Goal: Task Accomplishment & Management: Complete application form

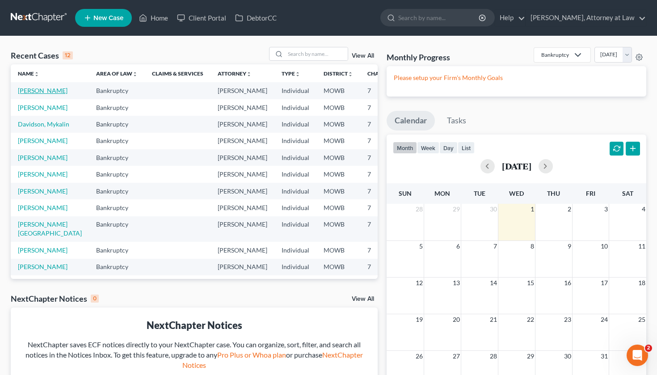
click at [35, 94] on link "[PERSON_NAME]" at bounding box center [43, 91] width 50 height 8
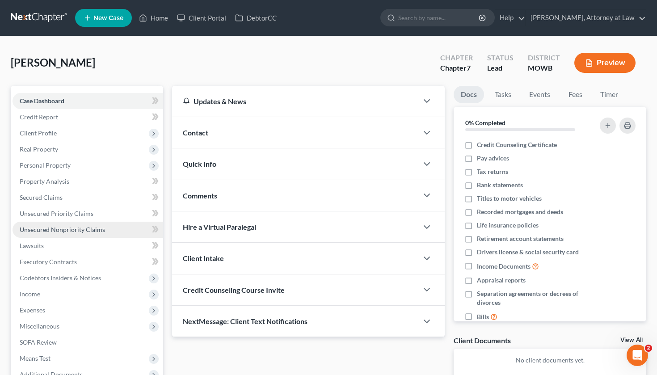
click at [54, 233] on link "Unsecured Nonpriority Claims" at bounding box center [88, 230] width 151 height 16
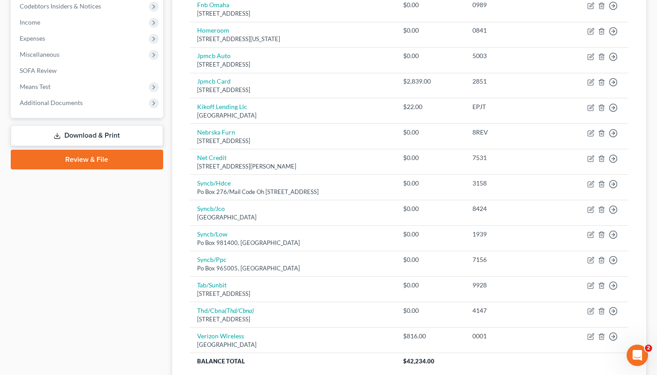
scroll to position [270, 0]
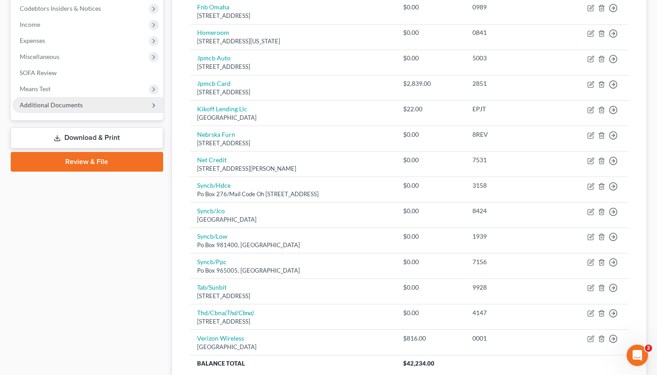
click at [63, 105] on span "Additional Documents" at bounding box center [51, 105] width 63 height 8
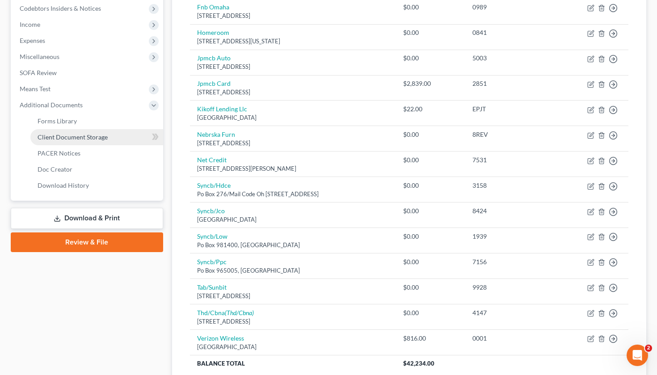
click at [69, 137] on span "Client Document Storage" at bounding box center [73, 137] width 70 height 8
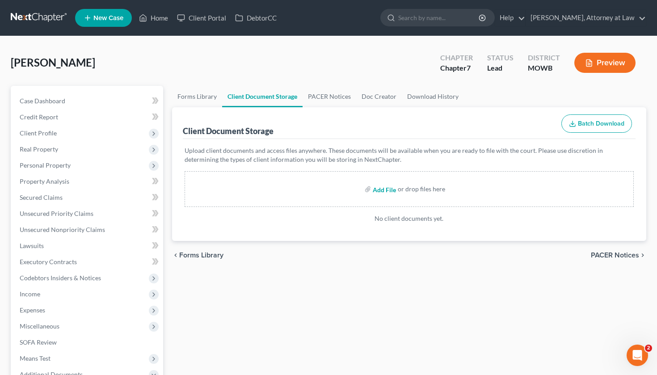
click at [389, 189] on input "file" at bounding box center [383, 189] width 21 height 16
type input "C:\fakepath\Certificate of Credit Counseling.pdf"
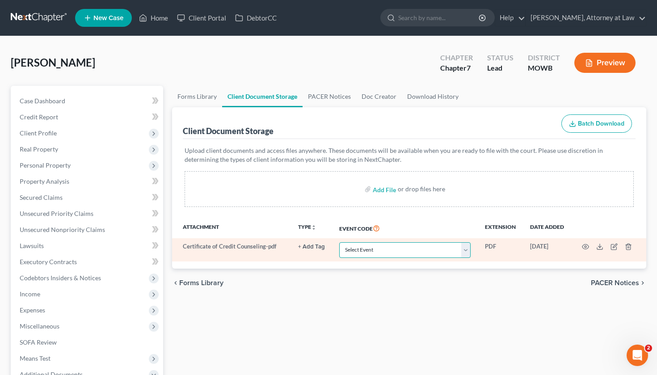
select select "5"
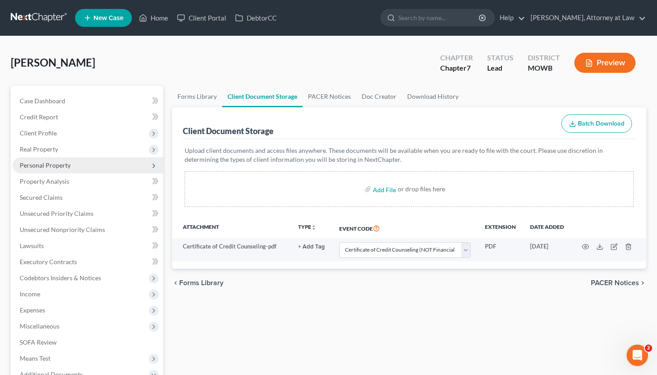
click at [51, 161] on span "Personal Property" at bounding box center [45, 165] width 51 height 8
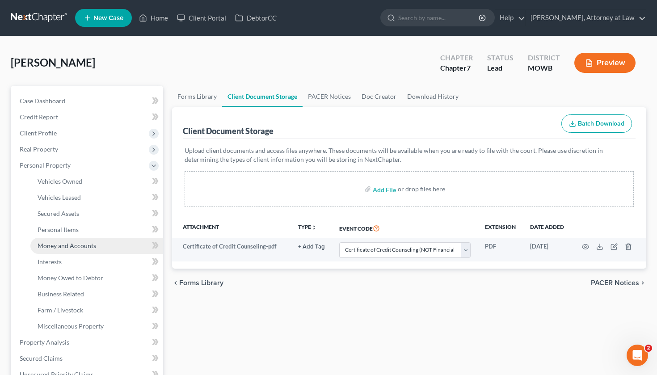
click at [65, 252] on link "Money and Accounts" at bounding box center [96, 246] width 133 height 16
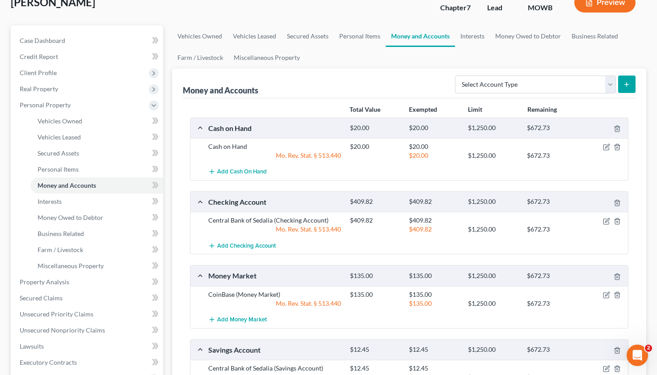
scroll to position [62, 0]
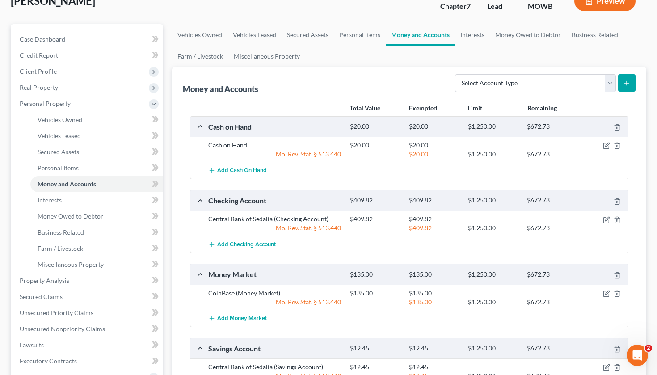
click at [371, 198] on div "$409.82" at bounding box center [375, 200] width 59 height 8
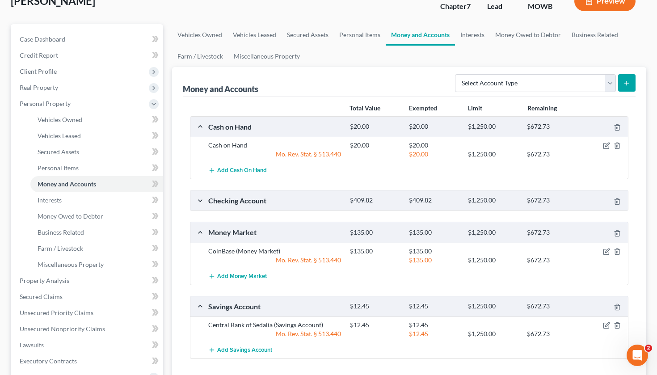
click at [364, 200] on div "$409.82" at bounding box center [375, 200] width 59 height 8
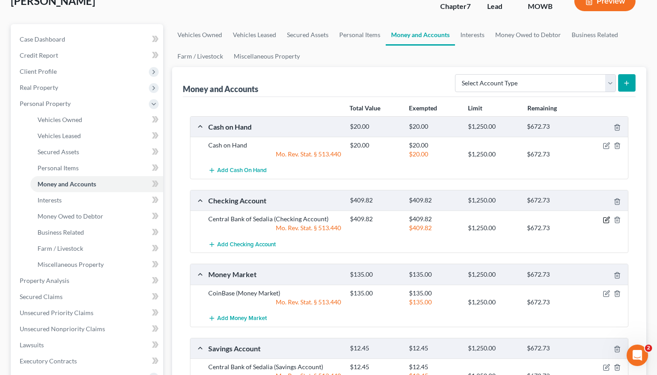
click at [608, 219] on icon "button" at bounding box center [606, 219] width 7 height 7
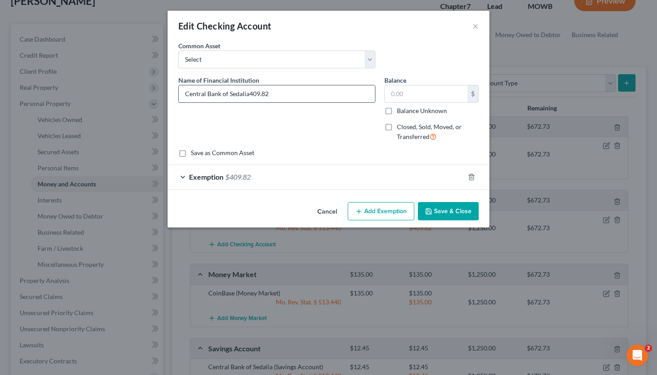
type input "Central Bank of Sedalia"
click at [447, 213] on button "Save & Close" at bounding box center [448, 211] width 61 height 19
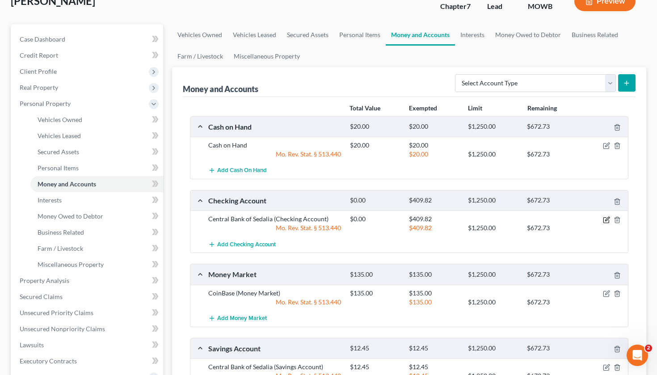
click at [603, 221] on icon "button" at bounding box center [605, 219] width 5 height 5
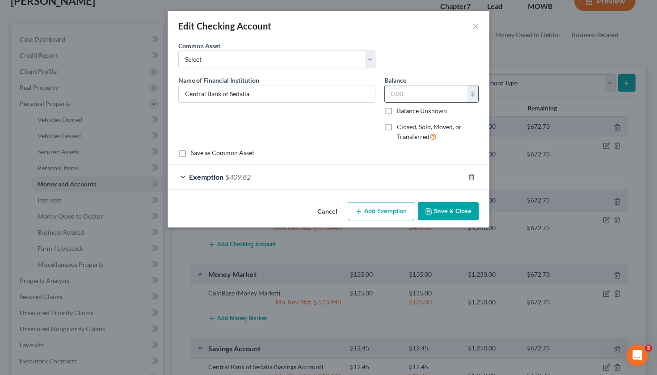
click at [433, 92] on input "text" at bounding box center [426, 93] width 83 height 17
click at [476, 27] on button "×" at bounding box center [476, 26] width 6 height 11
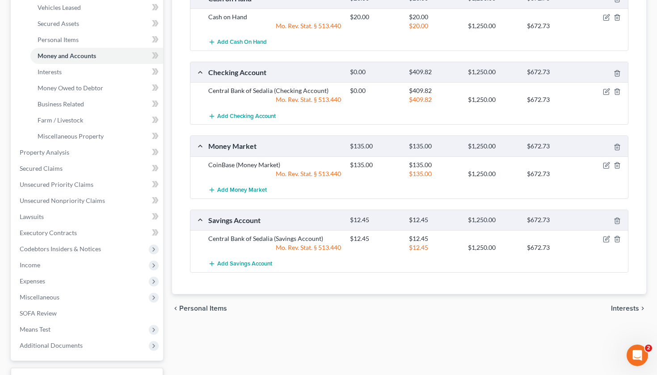
scroll to position [186, 0]
